Goal: Check status: Check status

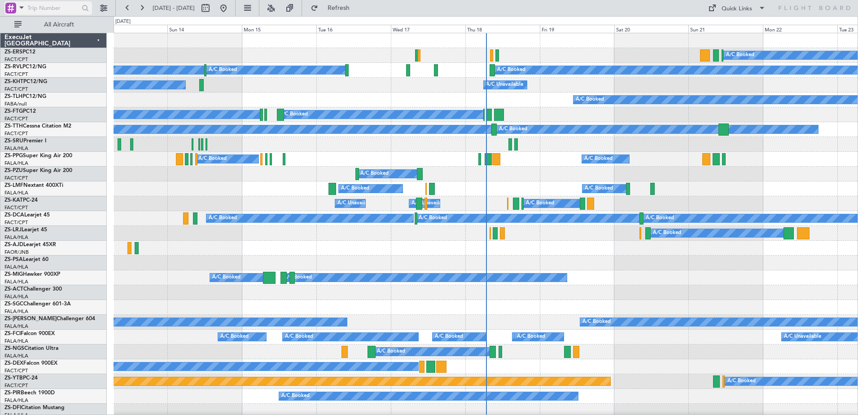
click at [17, 5] on span at bounding box center [21, 7] width 11 height 11
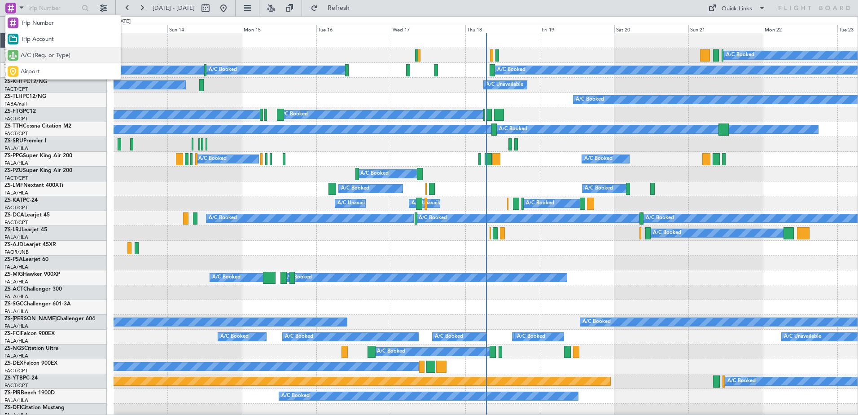
click at [17, 53] on div at bounding box center [13, 55] width 11 height 11
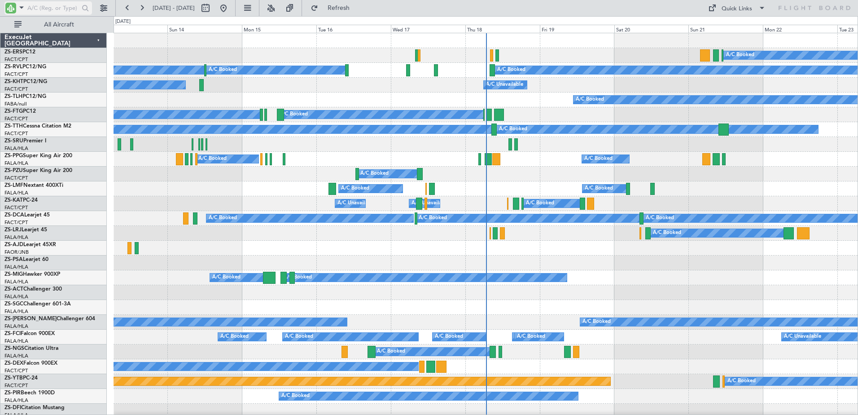
click at [45, 4] on input "text" at bounding box center [53, 7] width 52 height 13
click at [19, 7] on span at bounding box center [21, 7] width 11 height 11
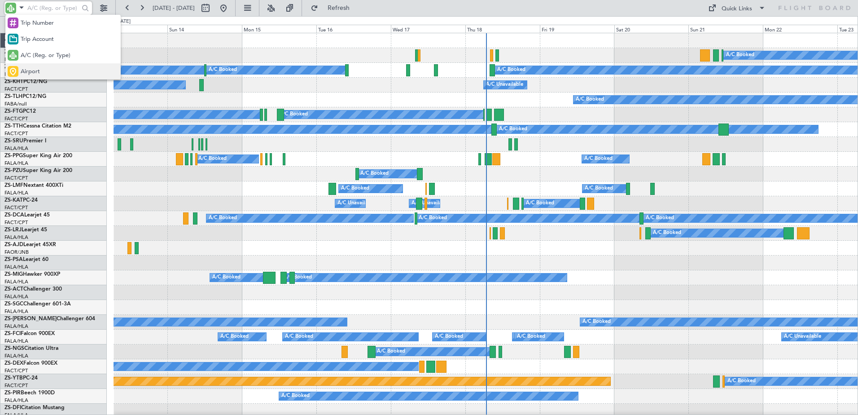
click at [33, 66] on div "Airport" at bounding box center [62, 71] width 115 height 16
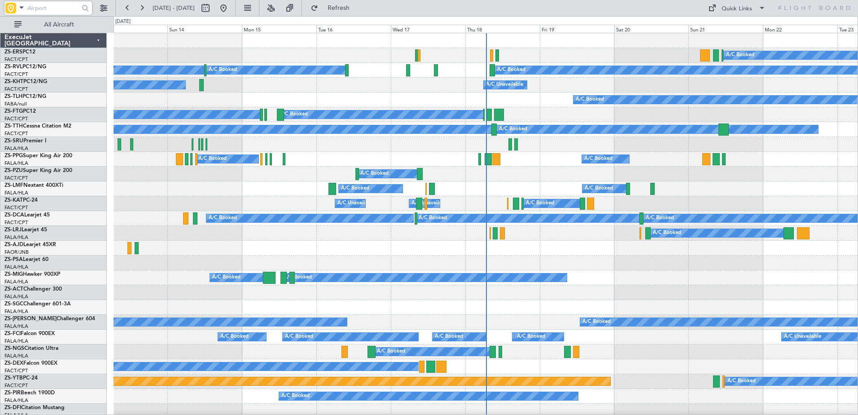
click at [33, 5] on input "text" at bounding box center [53, 7] width 52 height 13
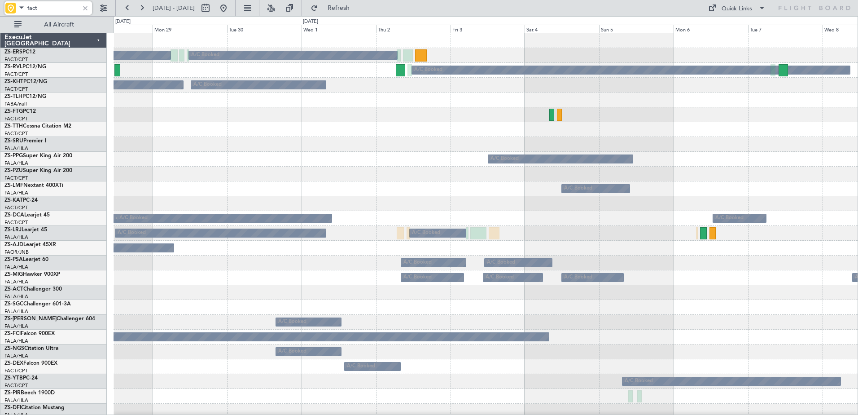
type input "fact"
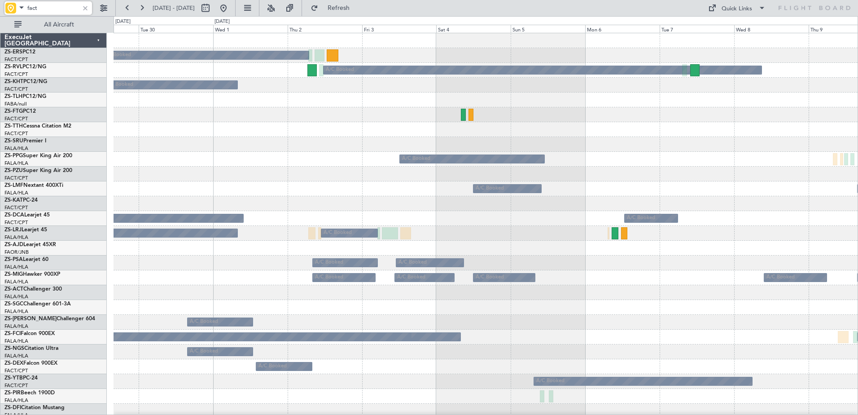
click at [645, 175] on div at bounding box center [486, 173] width 744 height 15
click at [87, 9] on div at bounding box center [85, 8] width 10 height 10
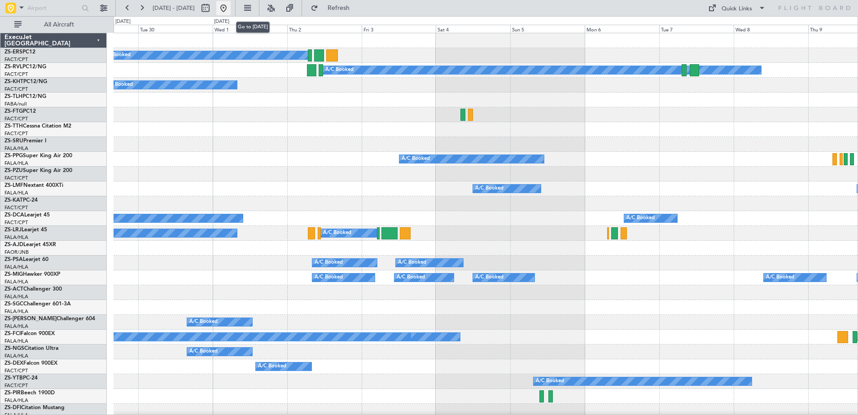
click at [231, 9] on button at bounding box center [223, 8] width 14 height 14
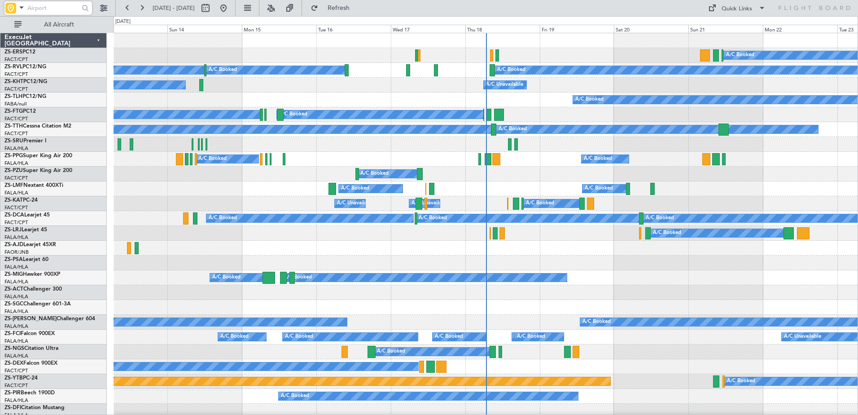
click at [46, 8] on input "text" at bounding box center [53, 7] width 52 height 13
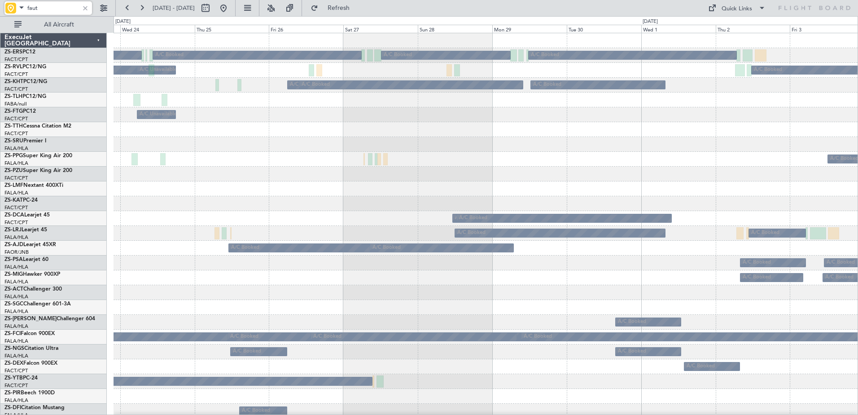
click at [359, 111] on div "A/C Unavailable" at bounding box center [486, 114] width 744 height 15
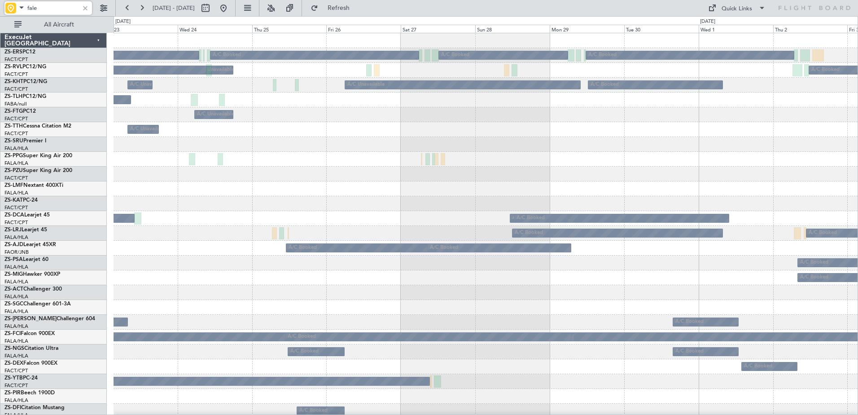
type input "fale"
click at [22, 7] on span at bounding box center [21, 7] width 11 height 11
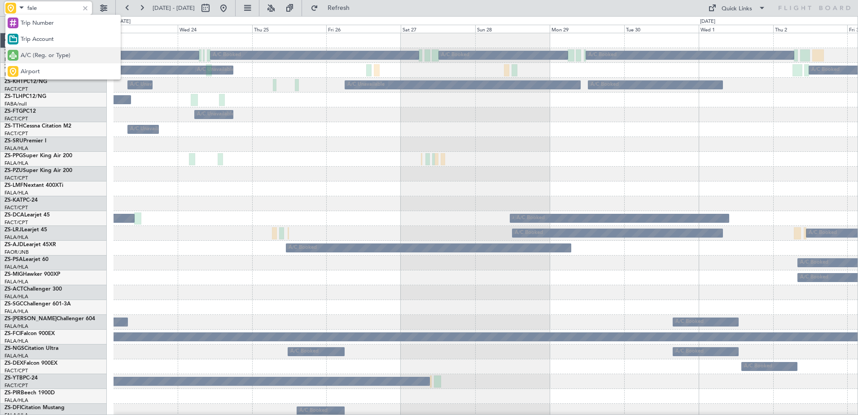
click at [29, 57] on span "A/C (Reg. or Type)" at bounding box center [46, 55] width 50 height 9
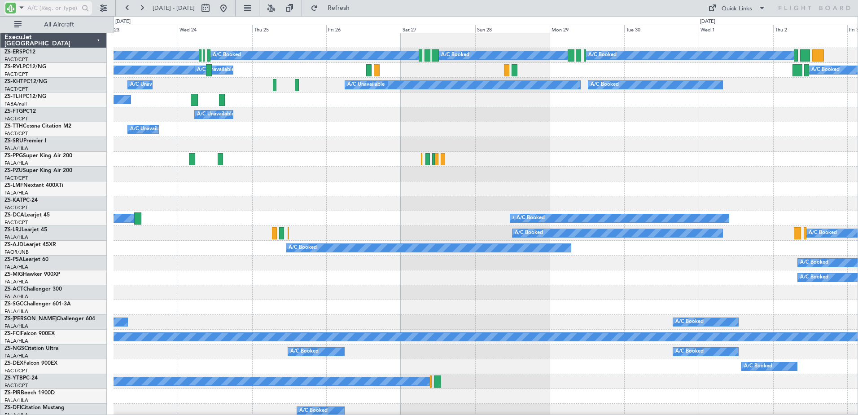
click at [44, 8] on input "text" at bounding box center [53, 7] width 52 height 13
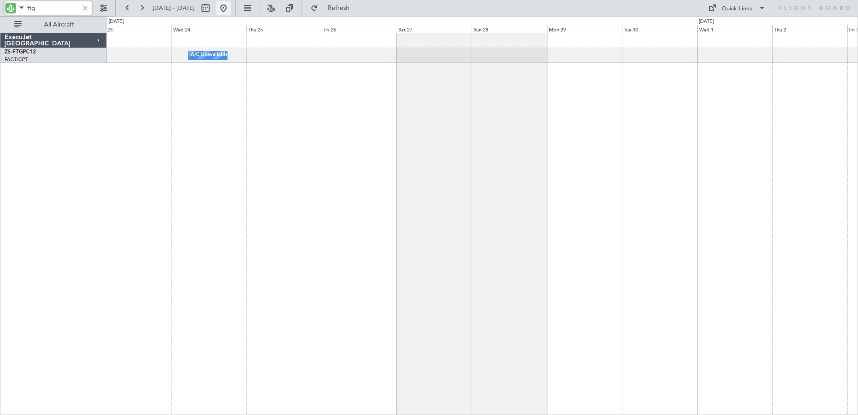
type input "ftg"
click at [231, 11] on button at bounding box center [223, 8] width 14 height 14
